Goal: Transaction & Acquisition: Purchase product/service

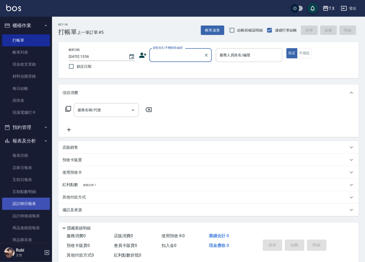
click at [14, 203] on link "設計師日報表" at bounding box center [26, 204] width 48 height 12
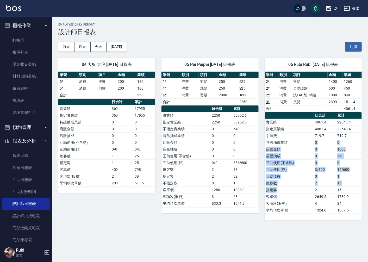
drag, startPoint x: 311, startPoint y: 186, endPoint x: 300, endPoint y: 131, distance: 56.7
click at [300, 137] on tbody "實業績 4061.4 22643.4 指定實業績 4061.4 22643.4 手續費 719.7 719.7 特殊抽成業績 0 0 店販金額 0 1000 …" at bounding box center [313, 166] width 97 height 95
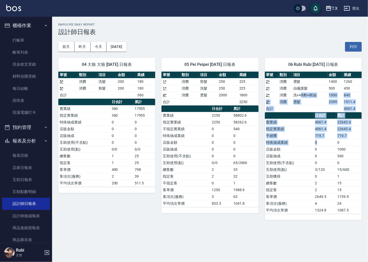
drag, startPoint x: 300, startPoint y: 92, endPoint x: 341, endPoint y: 165, distance: 83.9
click at [330, 149] on div "單號 類別 項目 金額 業績 2 * 消費 燙髮 1400 1260 2 * 消費 自備護髮 500 450 2 * 消費 洗+AB劑+精油 1000 840…" at bounding box center [313, 143] width 97 height 142
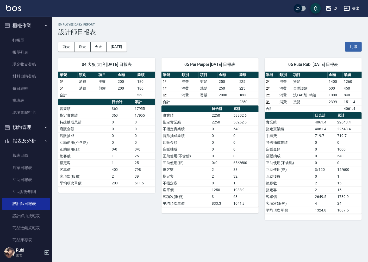
drag, startPoint x: 339, startPoint y: 177, endPoint x: 337, endPoint y: 173, distance: 4.1
click at [338, 174] on td "1" at bounding box center [349, 176] width 26 height 7
drag, startPoint x: 332, startPoint y: 162, endPoint x: 328, endPoint y: 148, distance: 14.3
click at [329, 150] on tbody "實業績 4061.4 22643.4 指定實業績 4061.4 22643.4 手續費 719.7 719.7 特殊抽成業績 0 0 店販金額 0 1000 …" at bounding box center [313, 166] width 97 height 95
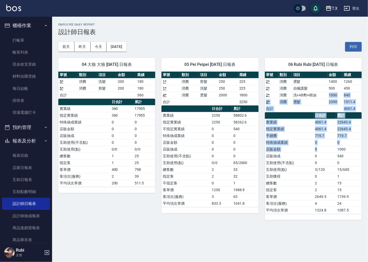
drag, startPoint x: 318, startPoint y: 98, endPoint x: 319, endPoint y: 170, distance: 72.7
click at [318, 156] on div "單號 類別 項目 金額 業績 2 * 消費 燙髮 1400 1260 2 * 消費 自備護髮 500 450 2 * 消費 洗+AB劑+精油 1000 840…" at bounding box center [313, 143] width 97 height 142
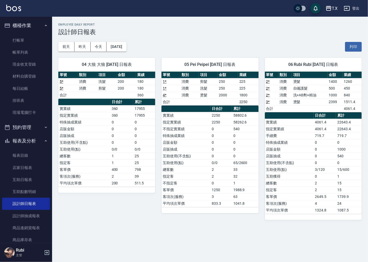
drag, startPoint x: 319, startPoint y: 182, endPoint x: 315, endPoint y: 171, distance: 12.3
click at [318, 181] on td "2" at bounding box center [325, 183] width 22 height 7
drag, startPoint x: 315, startPoint y: 171, endPoint x: 313, endPoint y: 141, distance: 29.8
click at [313, 145] on tbody "實業績 4061.4 22643.4 指定實業績 4061.4 22643.4 手續費 719.7 719.7 特殊抽成業績 0 0 店販金額 0 1000 …" at bounding box center [313, 166] width 97 height 95
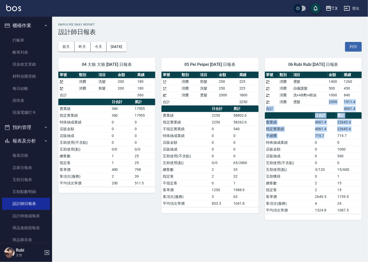
drag, startPoint x: 316, startPoint y: 99, endPoint x: 324, endPoint y: 160, distance: 61.4
click at [325, 145] on div "單號 類別 項目 金額 業績 2 * 消費 燙髮 1400 1260 2 * 消費 自備護髮 500 450 2 * 消費 洗+AB劑+精油 1000 840…" at bounding box center [313, 143] width 97 height 142
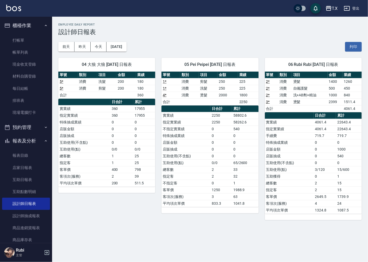
drag, startPoint x: 322, startPoint y: 180, endPoint x: 315, endPoint y: 172, distance: 11.0
click at [321, 179] on td "0" at bounding box center [325, 176] width 22 height 7
drag, startPoint x: 315, startPoint y: 172, endPoint x: 313, endPoint y: 143, distance: 29.2
click at [314, 147] on tbody "實業績 4061.4 22643.4 指定實業績 4061.4 22643.4 手續費 719.7 719.7 特殊抽成業績 0 0 店販金額 0 1000 …" at bounding box center [313, 166] width 97 height 95
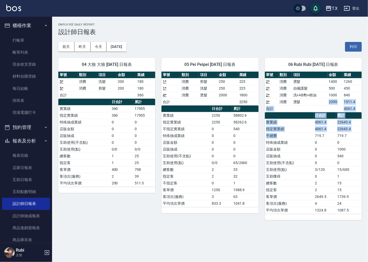
drag, startPoint x: 306, startPoint y: 100, endPoint x: 307, endPoint y: 154, distance: 54.7
click at [308, 142] on div "單號 類別 項目 金額 業績 2 * 消費 燙髮 1400 1260 2 * 消費 自備護髮 500 450 2 * 消費 洗+AB劑+精油 1000 840…" at bounding box center [313, 143] width 97 height 142
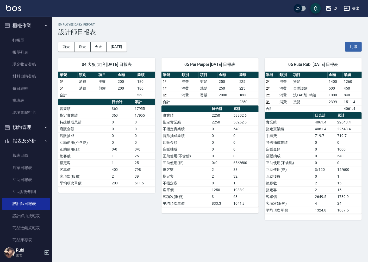
click at [309, 177] on td "互助獲得" at bounding box center [289, 176] width 49 height 7
drag, startPoint x: 304, startPoint y: 167, endPoint x: 300, endPoint y: 129, distance: 38.8
click at [300, 134] on tbody "實業績 4061.4 22643.4 指定實業績 4061.4 22643.4 手續費 719.7 719.7 特殊抽成業績 0 0 店販金額 0 1000 …" at bounding box center [313, 166] width 97 height 95
drag, startPoint x: 294, startPoint y: 118, endPoint x: 292, endPoint y: 169, distance: 50.8
click at [294, 159] on table "日合計 累計 實業績 4061.4 22643.4 指定實業績 4061.4 22643.4 手續費 719.7 719.7 特殊抽成業績 0 0 店販金額 …" at bounding box center [313, 163] width 97 height 102
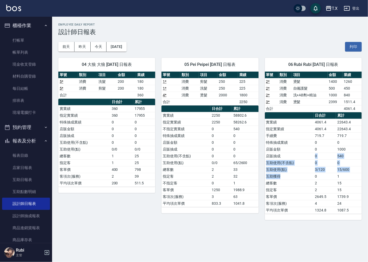
drag, startPoint x: 292, startPoint y: 175, endPoint x: 290, endPoint y: 148, distance: 26.9
click at [290, 150] on tbody "實業績 4061.4 22643.4 指定實業績 4061.4 22643.4 手續費 719.7 719.7 特殊抽成業績 0 0 店販金額 0 1000 …" at bounding box center [313, 166] width 97 height 95
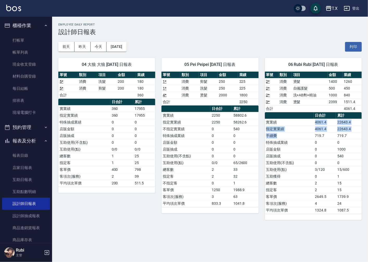
drag, startPoint x: 290, startPoint y: 134, endPoint x: 286, endPoint y: 99, distance: 35.4
click at [291, 114] on table "日合計 累計 實業績 4061.4 22643.4 指定實業績 4061.4 22643.4 手續費 719.7 719.7 特殊抽成業績 0 0 店販金額 …" at bounding box center [313, 163] width 97 height 102
drag, startPoint x: 289, startPoint y: 105, endPoint x: 301, endPoint y: 157, distance: 53.8
click at [299, 134] on div "單號 類別 項目 金額 業績 2 * 消費 燙髮 1400 1260 2 * 消費 自備護髮 500 450 2 * 消費 洗+AB劑+精油 1000 840…" at bounding box center [313, 143] width 97 height 142
click at [301, 157] on td "店販抽成" at bounding box center [289, 156] width 49 height 7
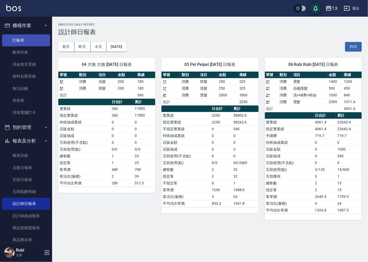
click at [28, 39] on link "打帳單" at bounding box center [26, 40] width 48 height 12
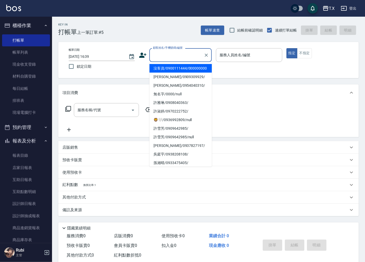
click at [185, 51] on input "顧客姓名/手機號碼/編號" at bounding box center [177, 55] width 50 height 9
click at [177, 70] on li "沒客資/0900111444/000000000" at bounding box center [180, 68] width 62 height 9
type input "20"
type input "沒客資/0900111444/000000000"
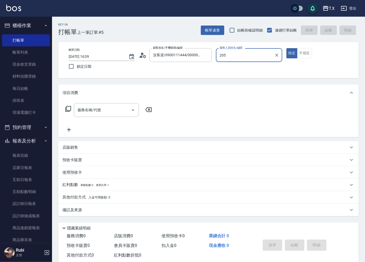
type input "205"
click at [287, 48] on button "指定" at bounding box center [292, 53] width 11 height 10
type button "true"
click at [102, 110] on input "服務名稱/代號" at bounding box center [102, 109] width 53 height 9
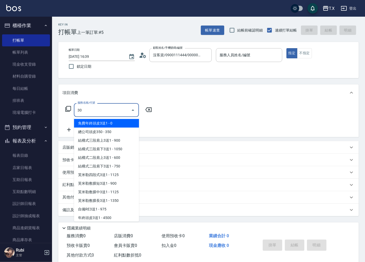
type input "301"
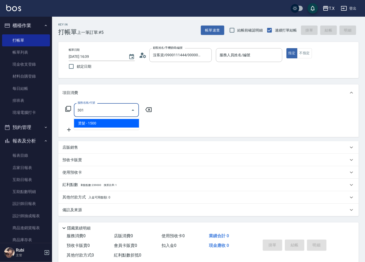
type input "150"
type input "燙髮(301)"
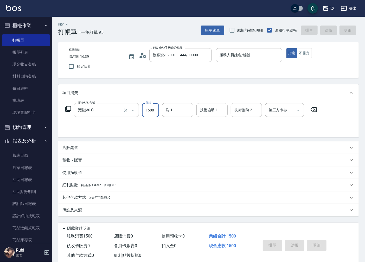
type input "1"
type input "0"
type input "140"
type input "10"
type input "1400"
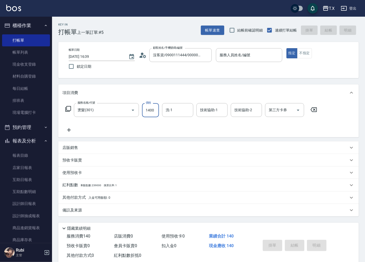
type input "140"
type input "1400"
click at [68, 130] on icon at bounding box center [69, 130] width 4 height 4
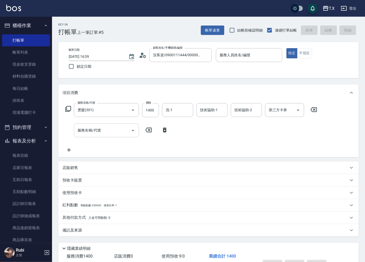
click at [92, 130] on div "服務名稱/代號 服務名稱/代號" at bounding box center [106, 130] width 65 height 14
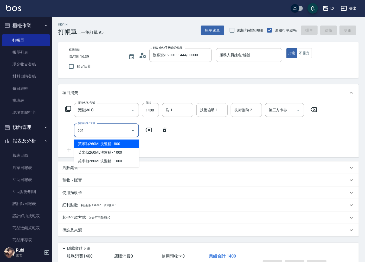
type input "601"
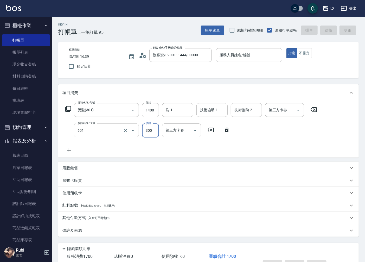
type input "170"
type input "自備護髮(601)"
type input "6"
type input "140"
type input "600"
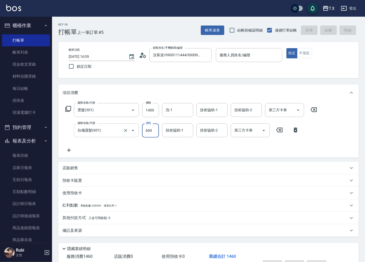
type input "200"
type input "600"
click at [244, 59] on input "服務人員姓名/編號" at bounding box center [248, 55] width 61 height 9
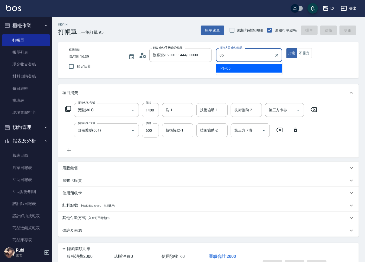
type input "Pei-05"
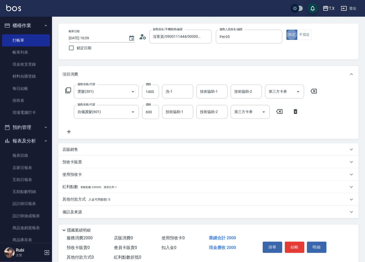
scroll to position [33, 0]
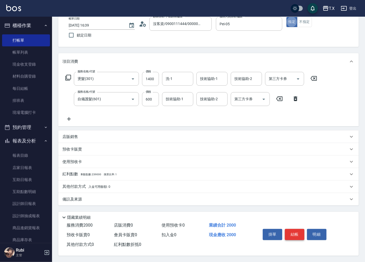
click at [299, 232] on button "結帳" at bounding box center [295, 234] width 20 height 11
type input "0"
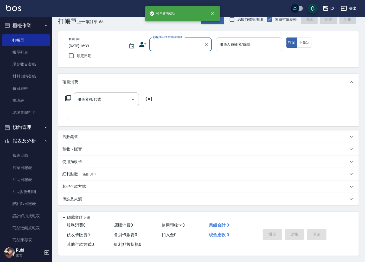
scroll to position [0, 0]
